Goal: Obtain resource: Obtain resource

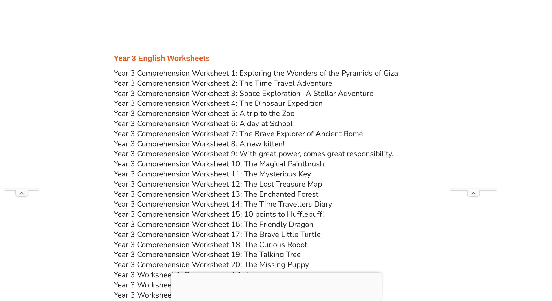
scroll to position [1885, 0]
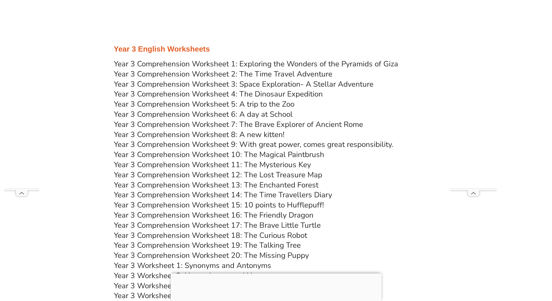
click at [298, 123] on link "Year 3 Comprehension Worksheet 7: The Brave Explorer of Ancient Rome" at bounding box center [238, 124] width 249 height 10
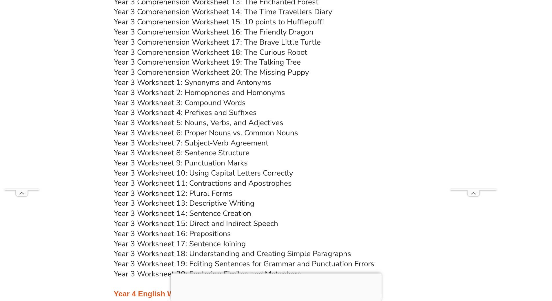
scroll to position [2088, 0]
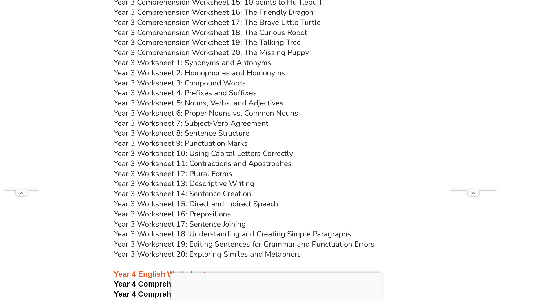
click at [282, 232] on link "Year 3 Worksheet 18: Understanding and Creating Simple Paragraphs" at bounding box center [232, 234] width 237 height 10
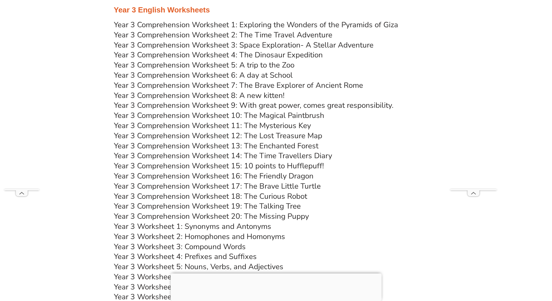
scroll to position [1914, 0]
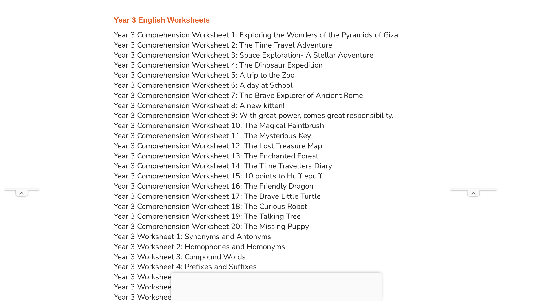
click at [287, 163] on link "Year 3 Comprehension Worksheet 14: The Time Travellers Diary" at bounding box center [223, 166] width 218 height 10
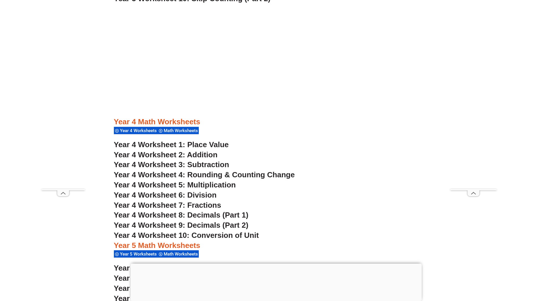
scroll to position [1104, 0]
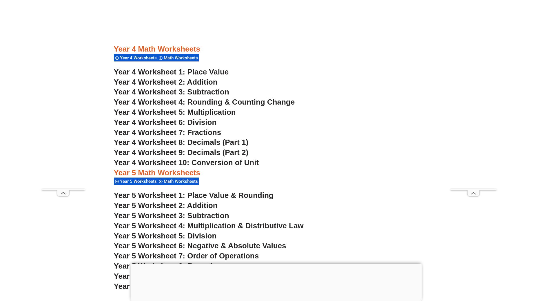
click at [204, 131] on span "Year 4 Worksheet 7: Fractions" at bounding box center [168, 132] width 108 height 9
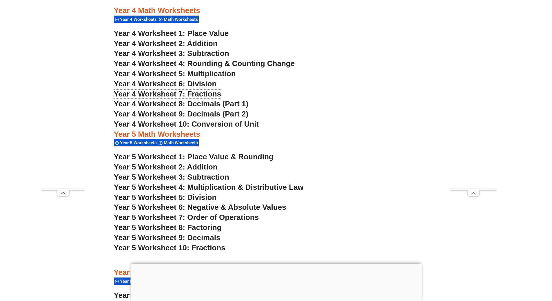
scroll to position [1133, 0]
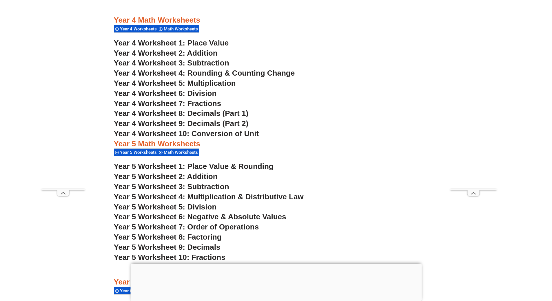
click at [226, 113] on span "Year 4 Worksheet 8: Decimals (Part 1)" at bounding box center [181, 113] width 135 height 9
